Goal: Task Accomplishment & Management: Complete application form

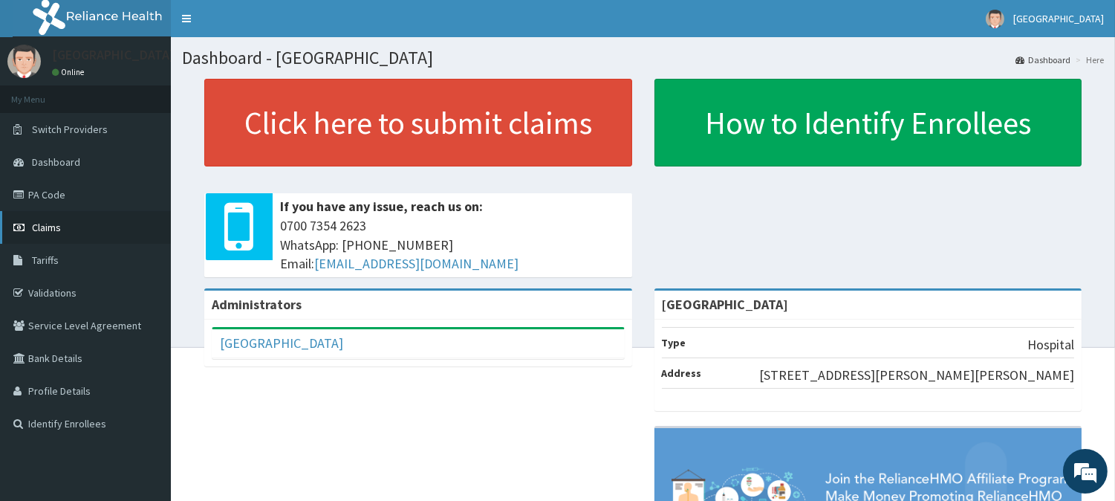
click at [36, 226] on span "Claims" at bounding box center [46, 227] width 29 height 13
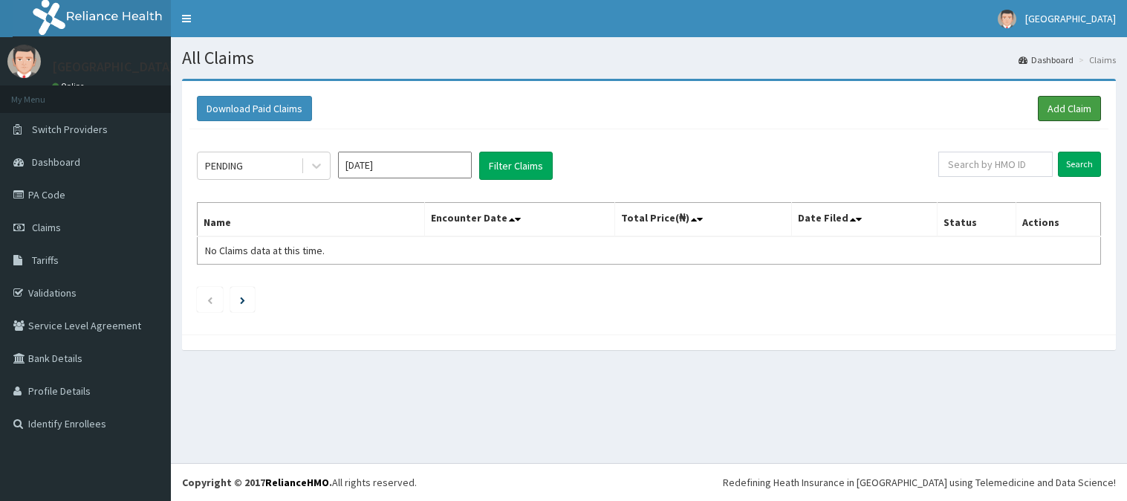
click at [1078, 110] on link "Add Claim" at bounding box center [1069, 108] width 63 height 25
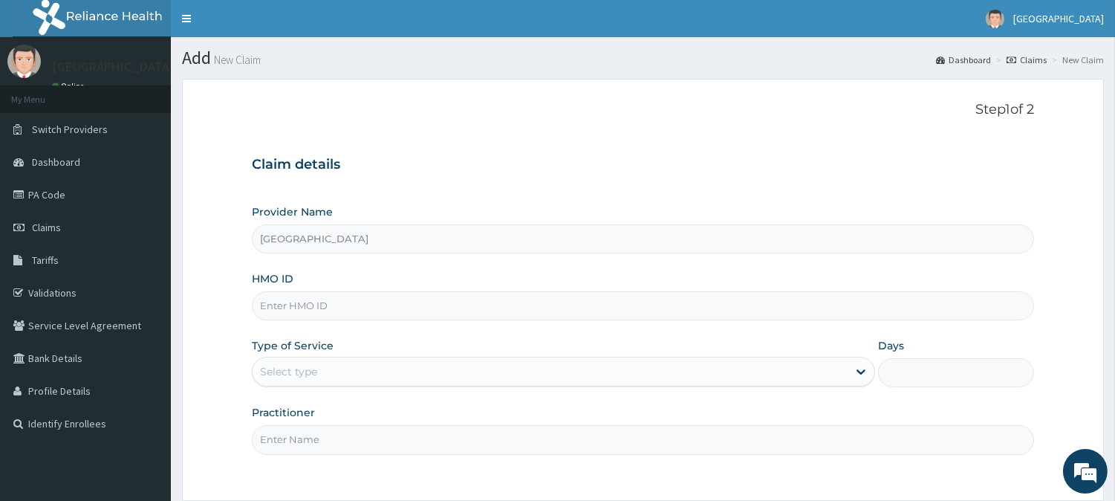
click at [562, 314] on input "HMO ID" at bounding box center [643, 305] width 782 height 29
paste input "Mli/10020/a"
type input "Mli/10020/a"
click at [560, 383] on div "Select type" at bounding box center [550, 372] width 595 height 24
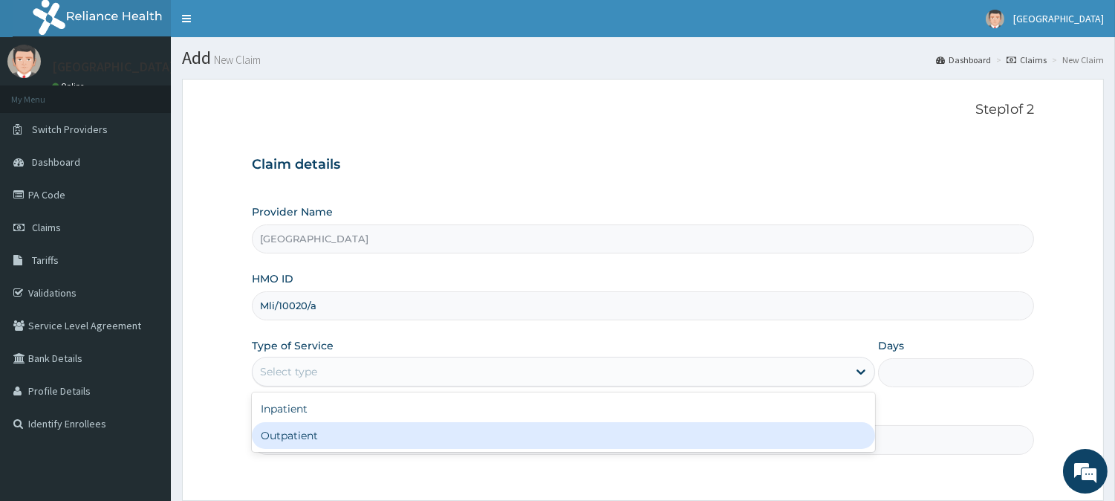
click at [496, 433] on div "Outpatient" at bounding box center [563, 435] width 623 height 27
type input "1"
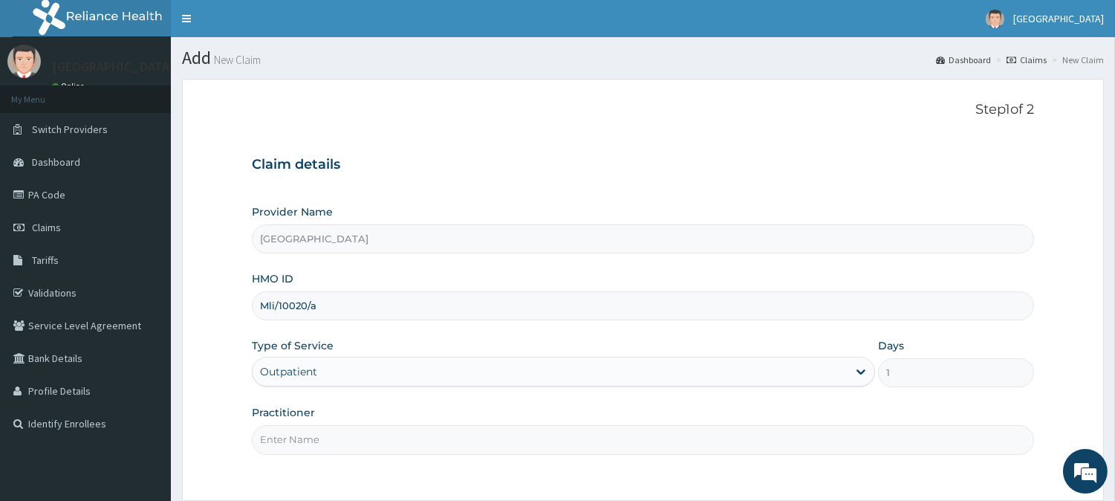
click at [459, 437] on input "Practitioner" at bounding box center [643, 439] width 782 height 29
type input "DR YUSUF"
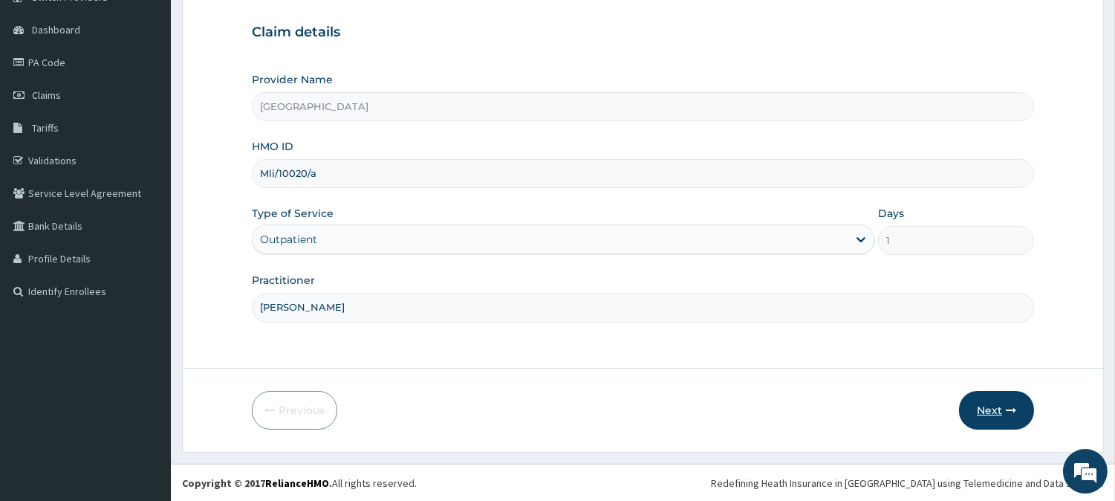
click at [987, 409] on button "Next" at bounding box center [996, 410] width 75 height 39
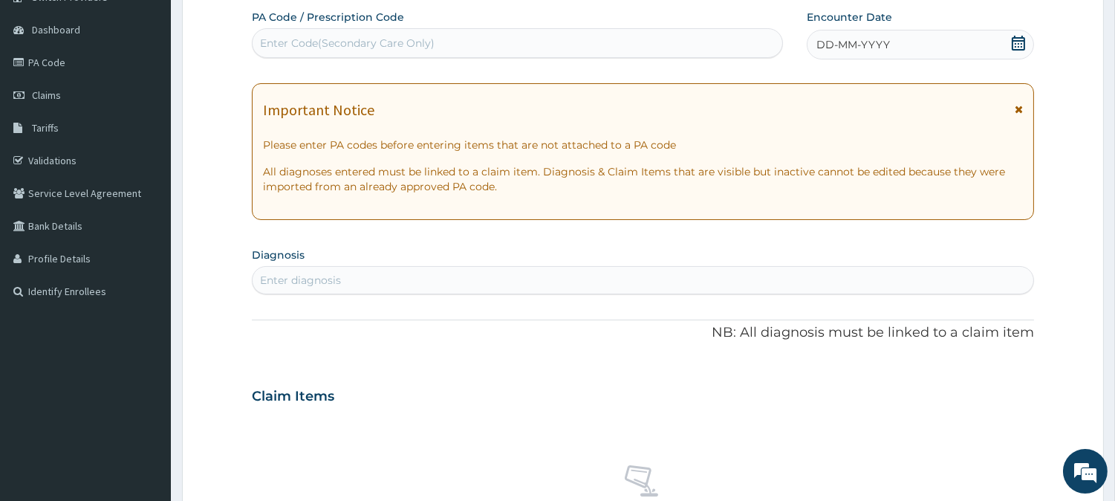
click at [525, 33] on div "Enter Code(Secondary Care Only)" at bounding box center [518, 43] width 530 height 24
paste input "PA/21A762"
type input "PA/21A762"
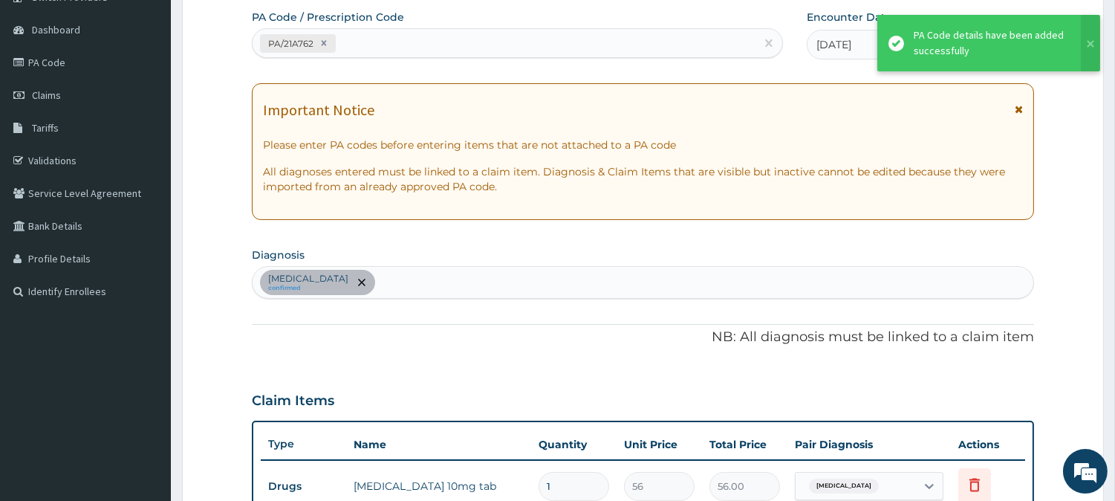
scroll to position [470, 0]
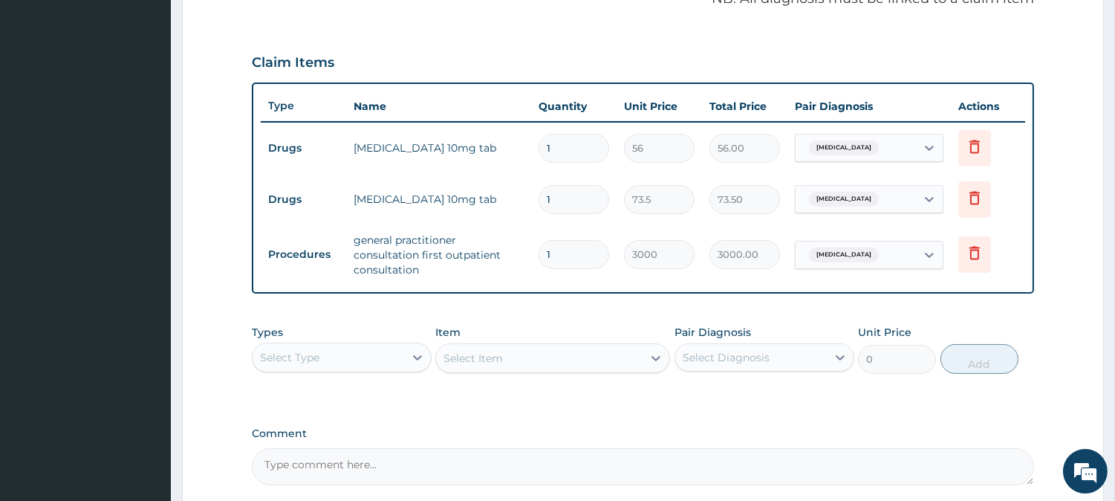
drag, startPoint x: 554, startPoint y: 137, endPoint x: 450, endPoint y: 157, distance: 105.1
click at [450, 157] on tr "Drugs amlodipine 10mg tab 1 56 56.00 Hypertensive urgency Delete" at bounding box center [643, 148] width 765 height 51
type input "3"
type input "168.00"
type input "3"
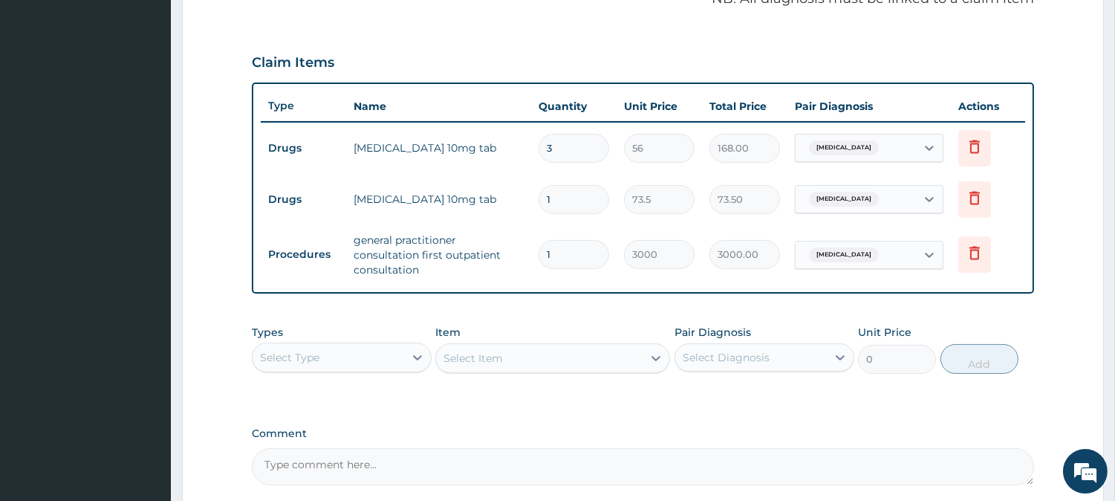
drag, startPoint x: 924, startPoint y: 112, endPoint x: 933, endPoint y: 6, distance: 106.7
click at [915, 94] on th "Pair Diagnosis" at bounding box center [869, 106] width 163 height 30
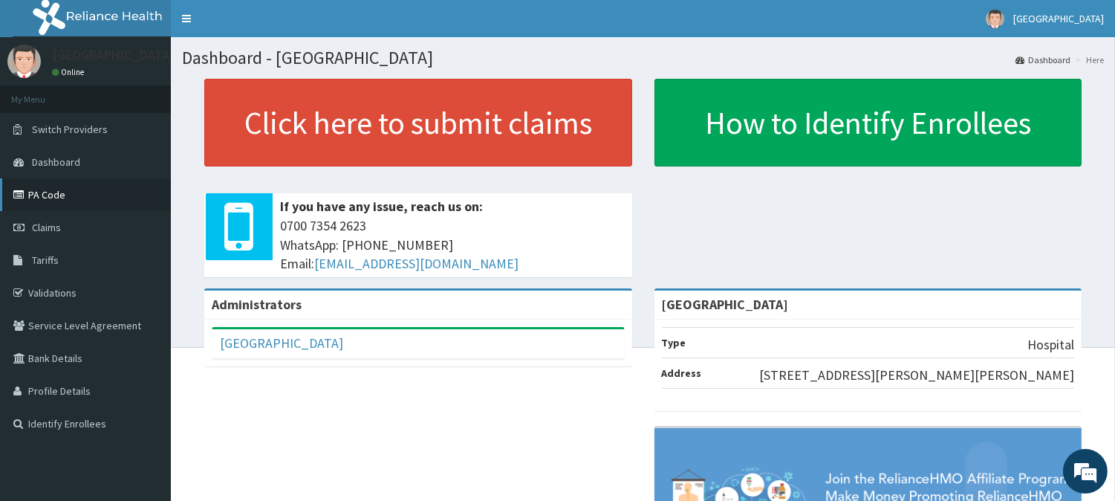
click at [64, 186] on link "PA Code" at bounding box center [85, 194] width 171 height 33
